Goal: Information Seeking & Learning: Find specific fact

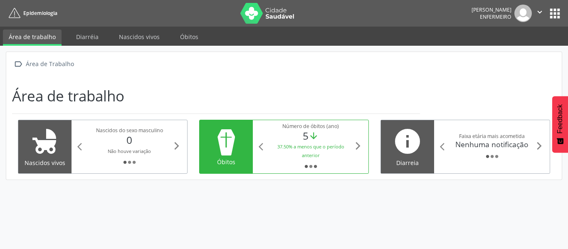
click at [313, 165] on icon "fiber_manual_record" at bounding box center [315, 166] width 5 height 5
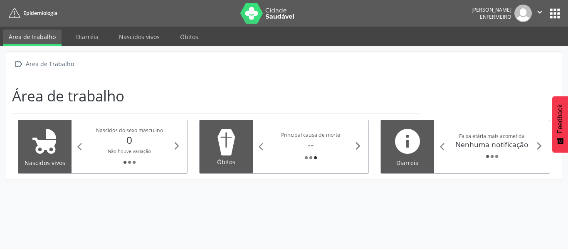
click at [313, 165] on div "arrow_back_ios Principal causa de morte -- fiber_manual_record fiber_manual_rec…" at bounding box center [311, 146] width 116 height 53
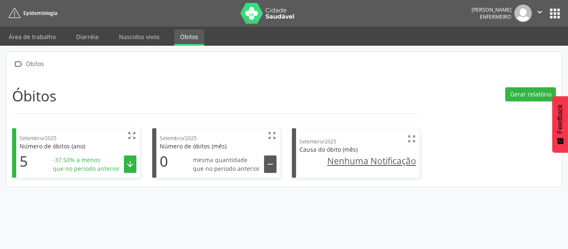
click at [67, 146] on span "Número de óbitos (ano)" at bounding box center [53, 146] width 66 height 8
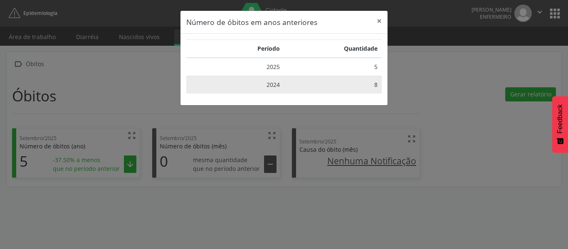
click at [283, 84] on td "2024" at bounding box center [235, 85] width 98 height 18
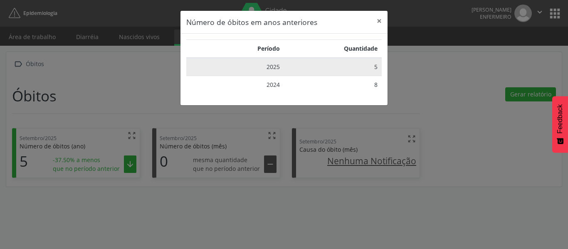
click at [287, 69] on td "5" at bounding box center [333, 67] width 98 height 18
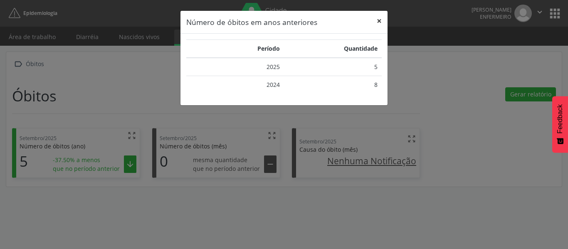
click at [378, 20] on button "×" at bounding box center [379, 21] width 17 height 20
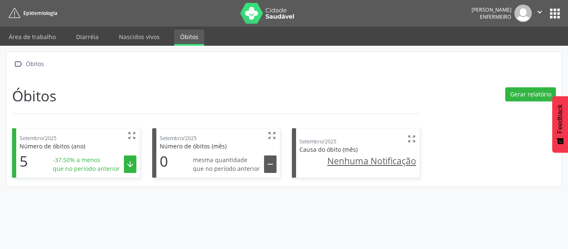
click at [553, 12] on button "apps" at bounding box center [554, 13] width 15 height 15
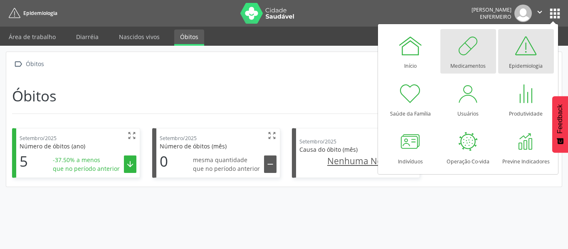
click at [475, 50] on div at bounding box center [468, 45] width 25 height 25
